Goal: Obtain resource: Download file/media

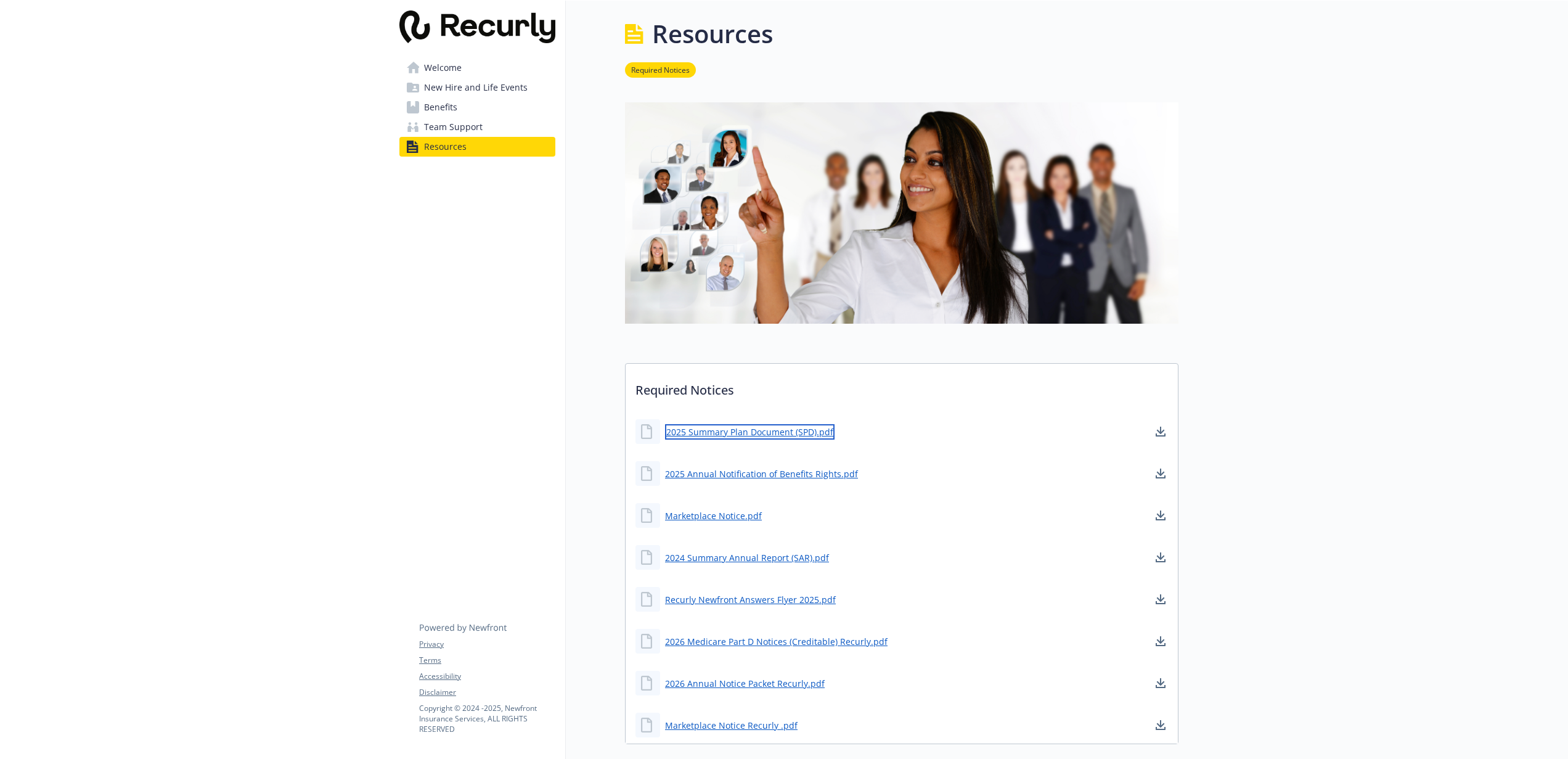
click at [706, 433] on link "2025 Summary Plan Document (SPD).pdf" at bounding box center [750, 432] width 169 height 16
